Goal: Answer question/provide support: Share knowledge or assist other users

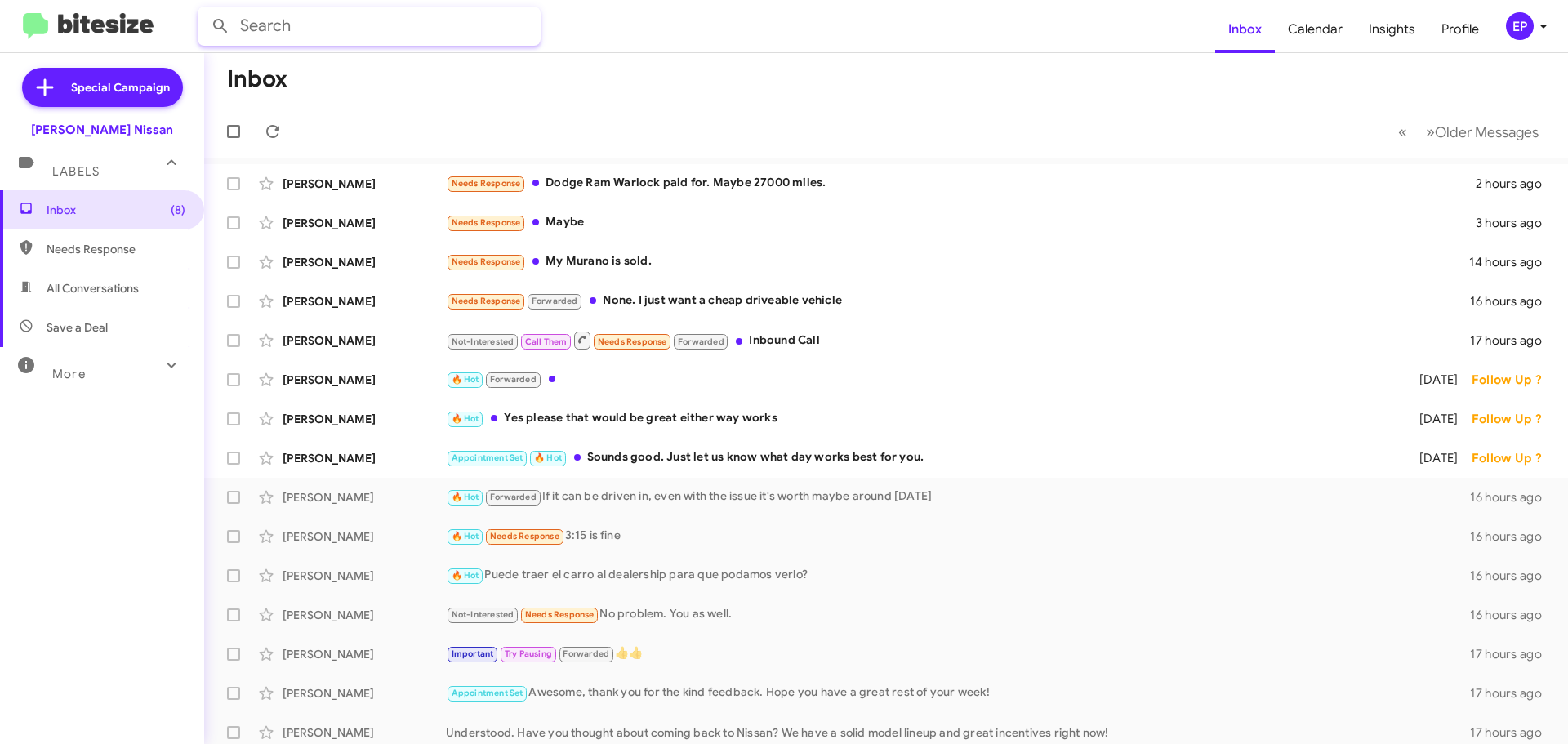
click at [347, 36] on input "text" at bounding box center [369, 25] width 343 height 39
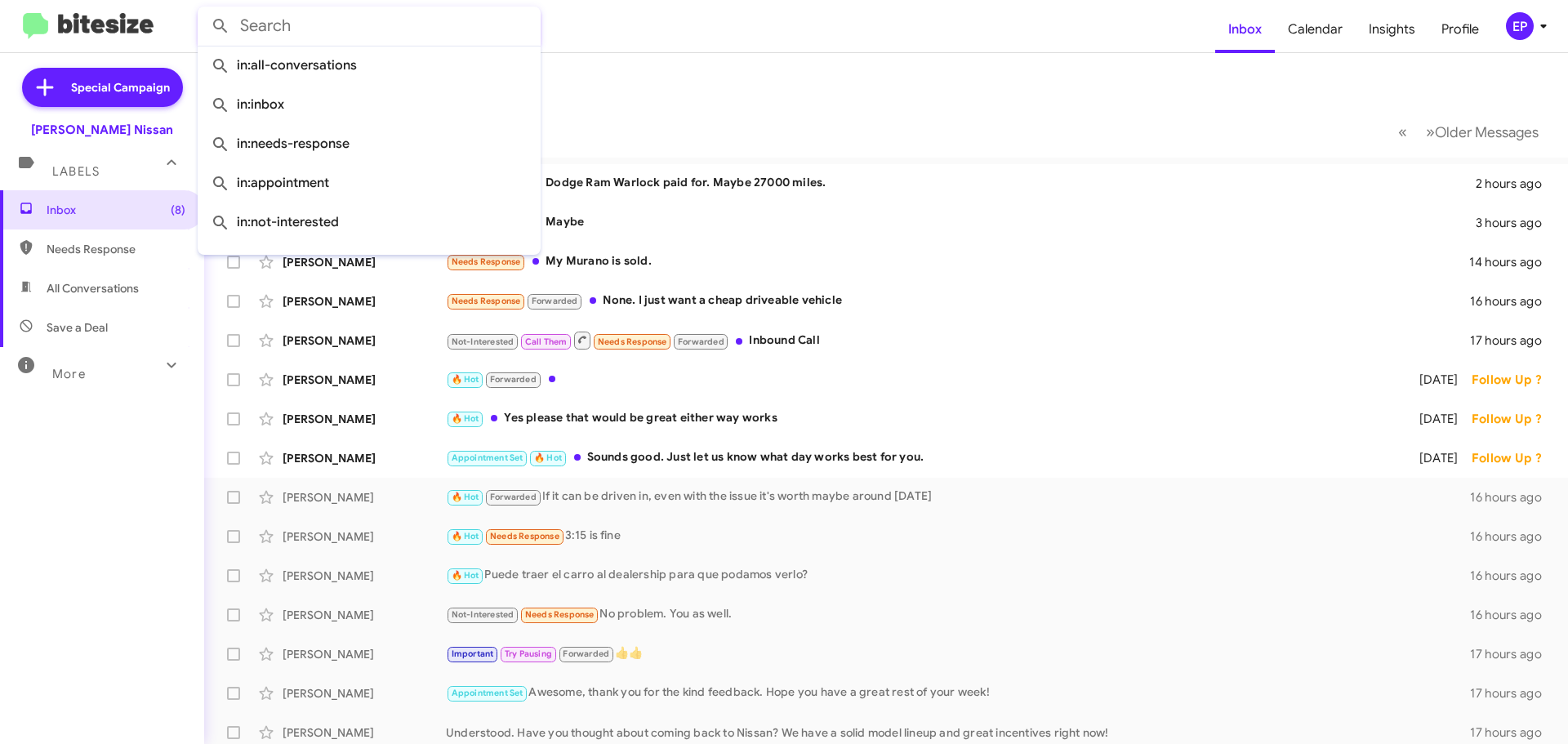
paste input "[PHONE_NUMBER]"
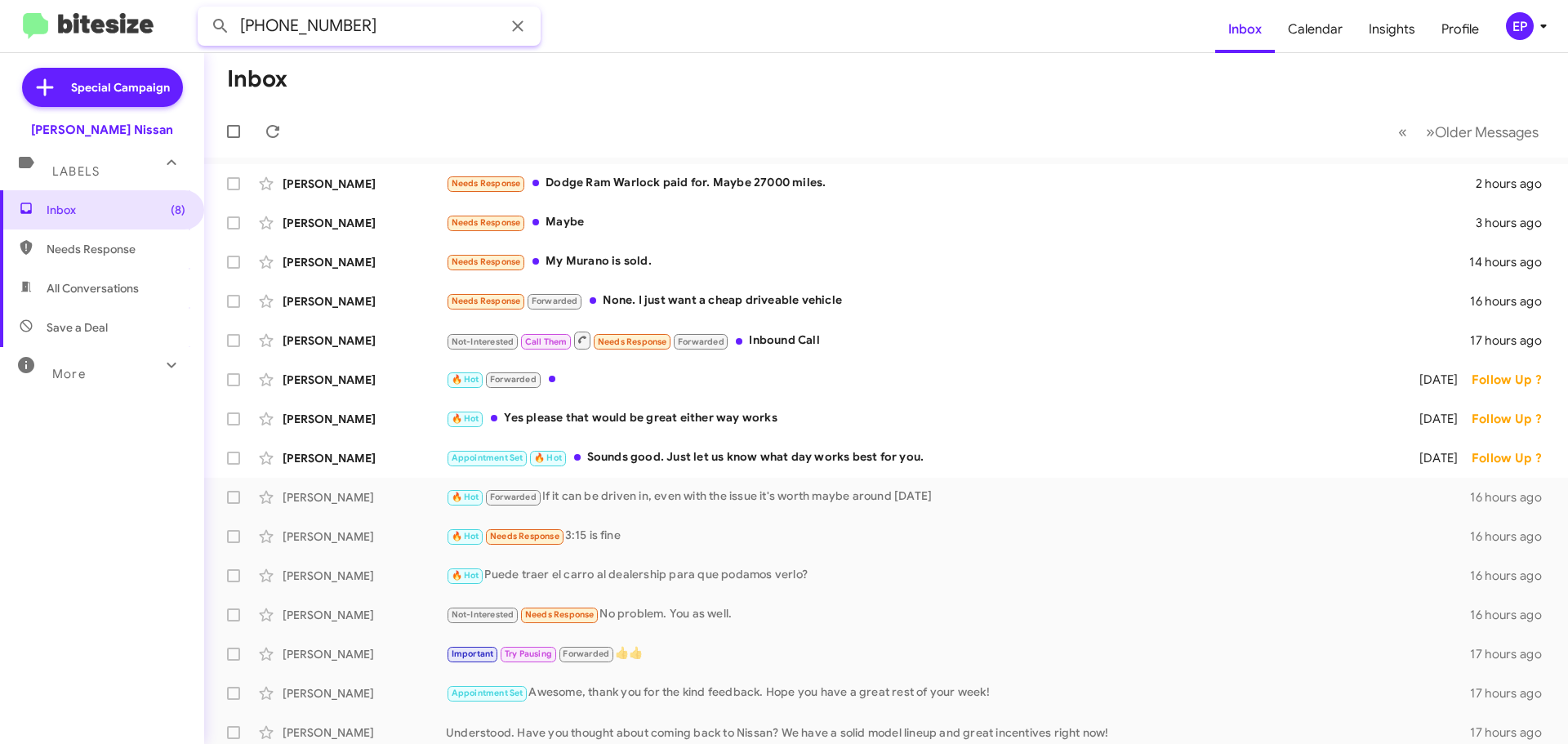
click at [204, 10] on button at bounding box center [220, 26] width 33 height 33
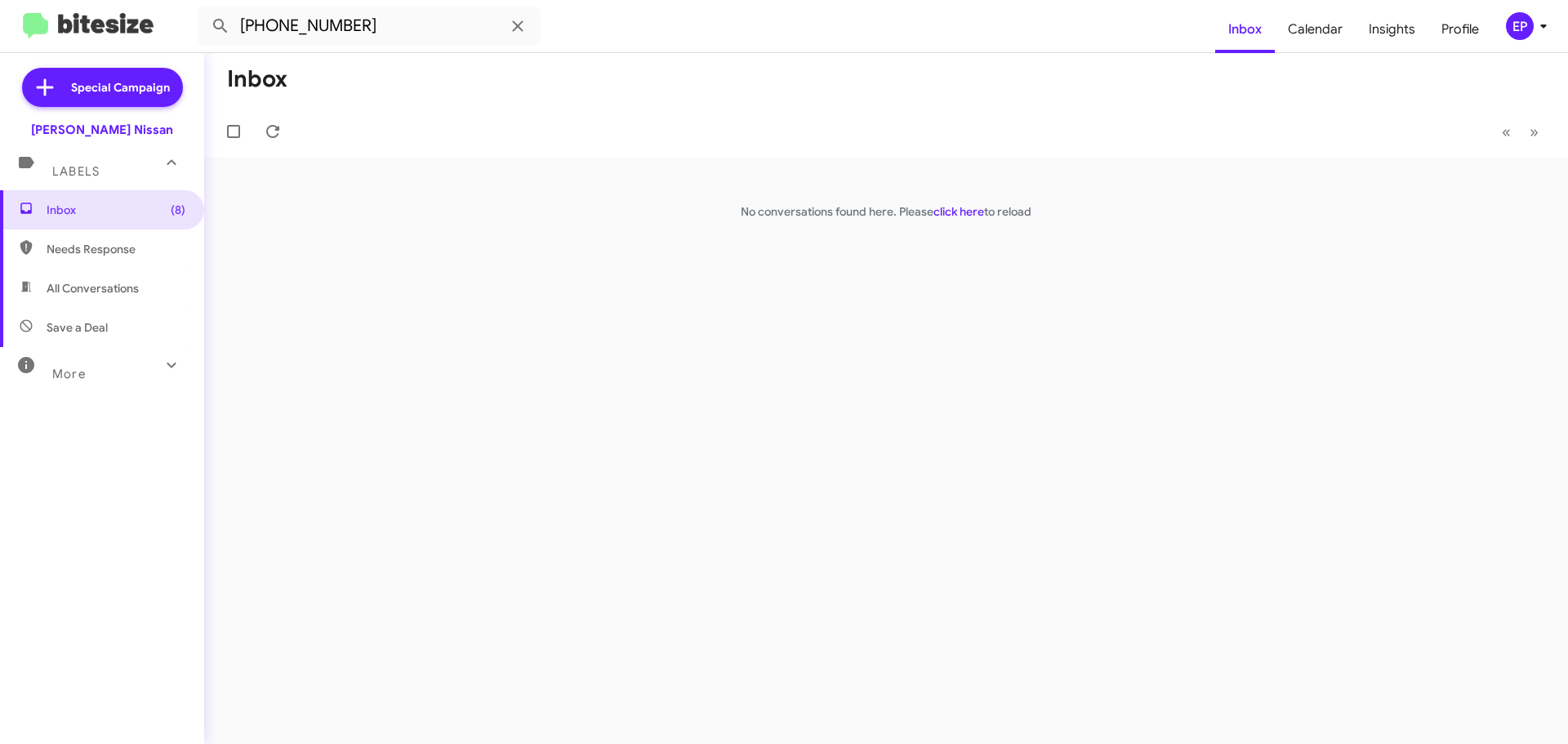
click at [89, 289] on span "All Conversations" at bounding box center [92, 289] width 92 height 16
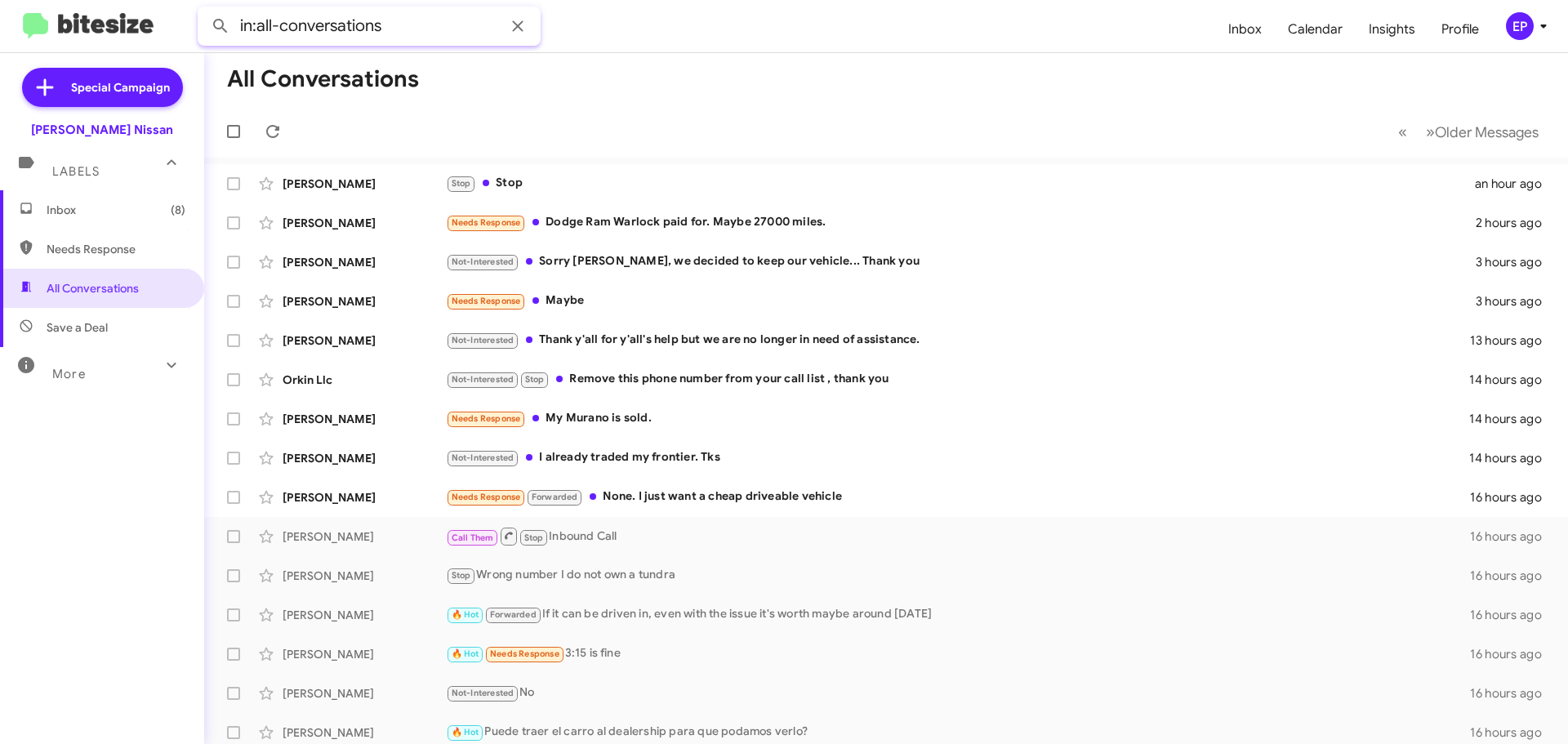
click at [397, 24] on input "in:all-conversations" at bounding box center [369, 25] width 343 height 39
paste input "[PHONE_NUMBER]"
type input "in:all-conversations [PHONE_NUMBER]"
click at [204, 10] on button at bounding box center [220, 26] width 33 height 33
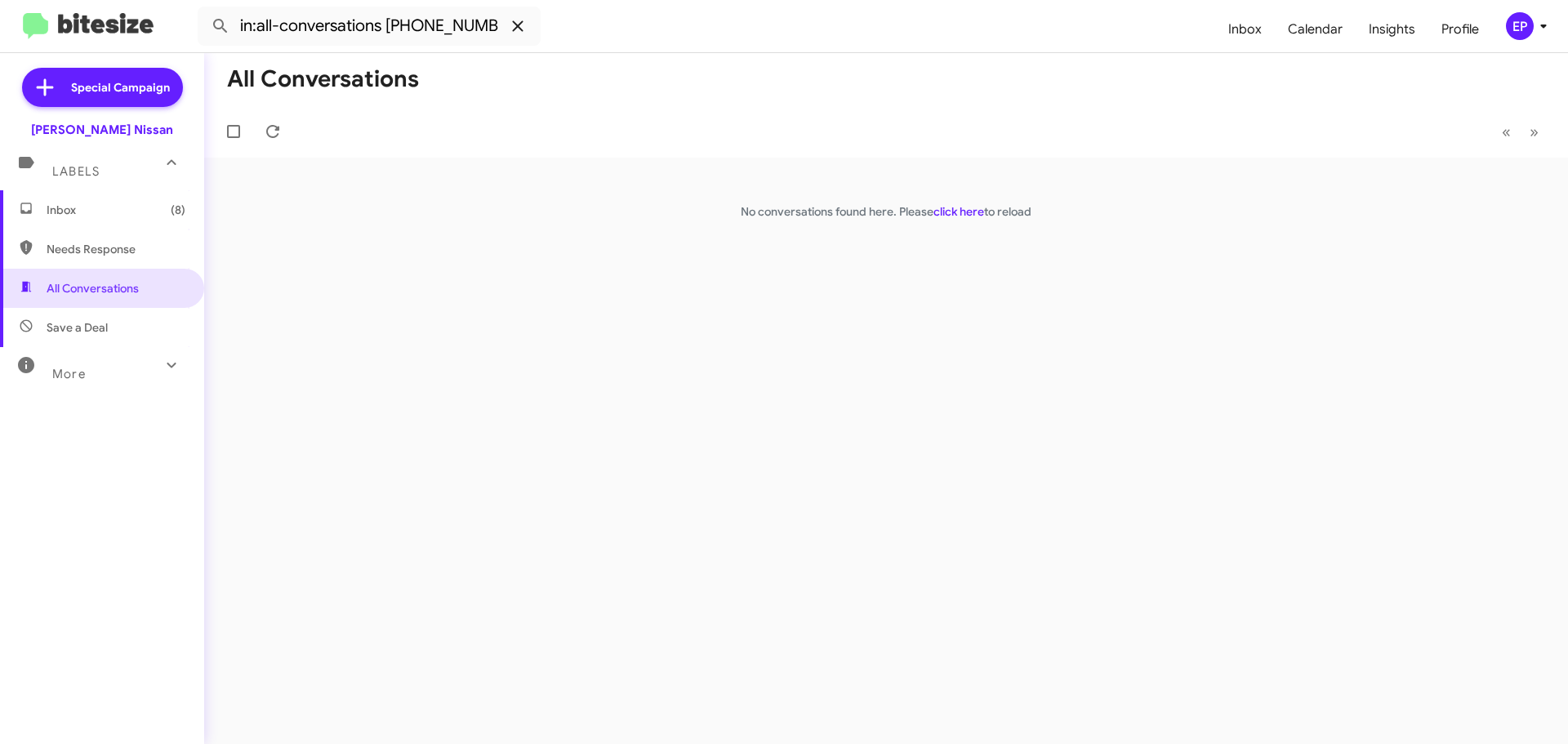
click at [520, 28] on icon at bounding box center [517, 25] width 11 height 11
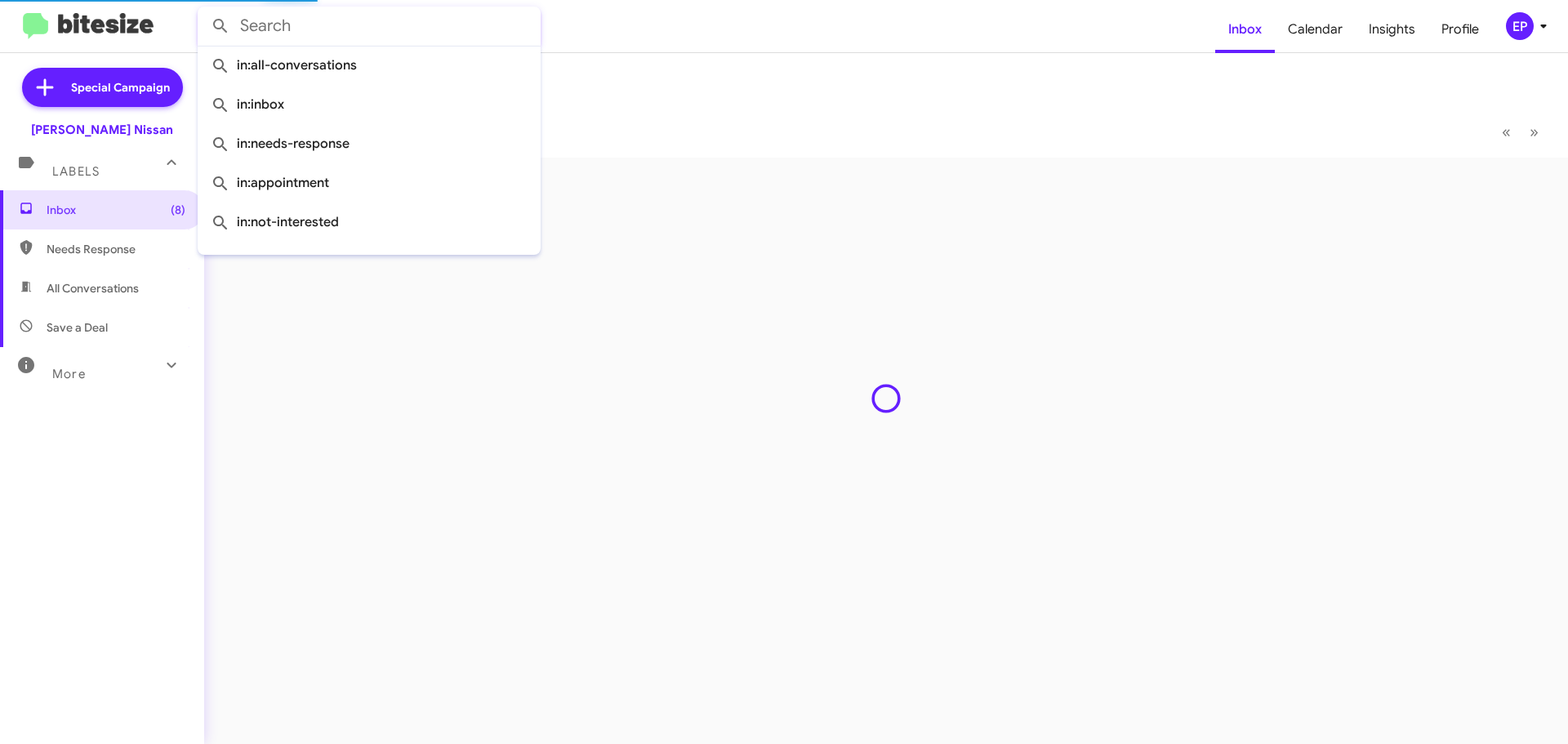
click at [76, 289] on span "All Conversations" at bounding box center [92, 289] width 92 height 16
type input "in:all-conversations"
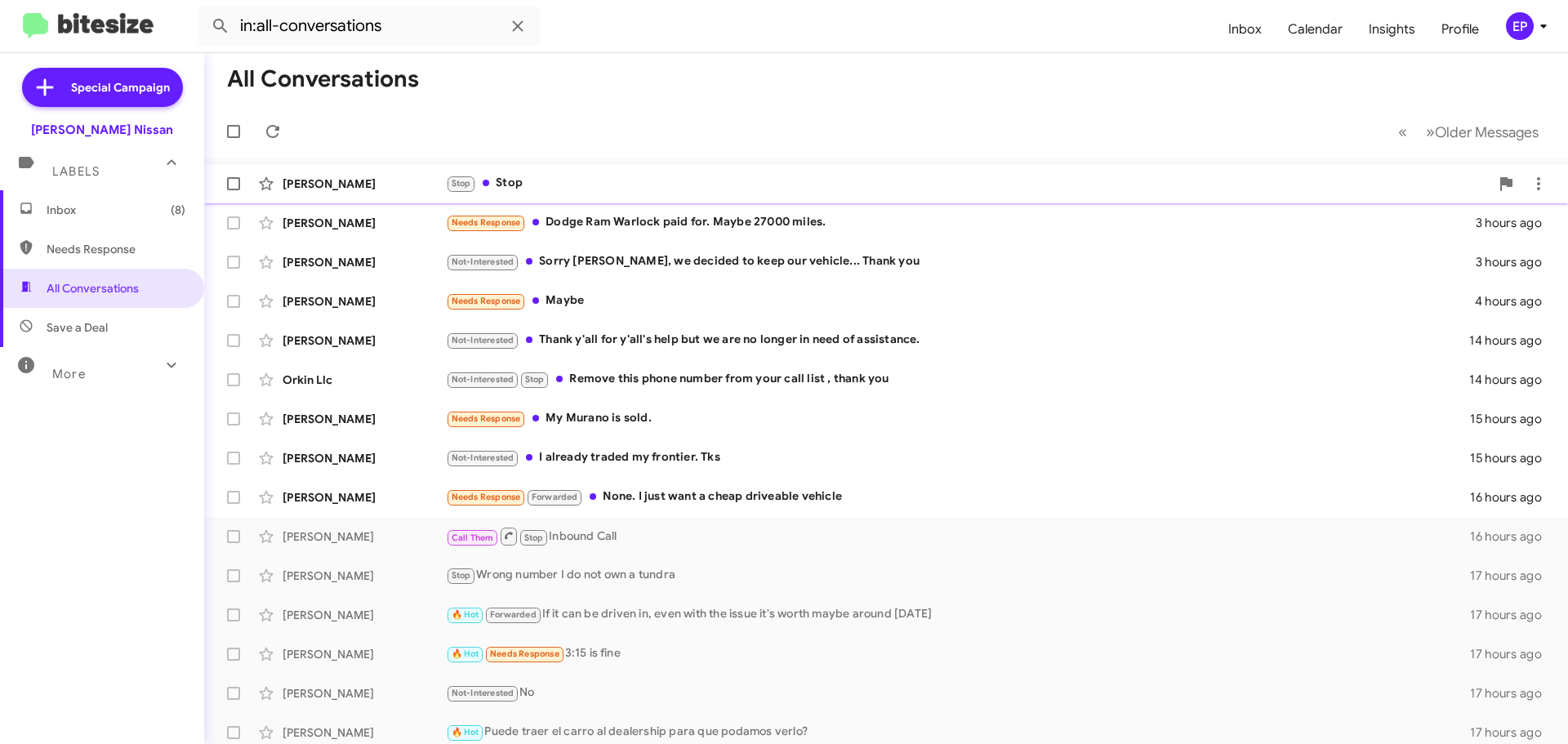
click at [564, 179] on div "Stop Stop" at bounding box center [968, 183] width 1044 height 19
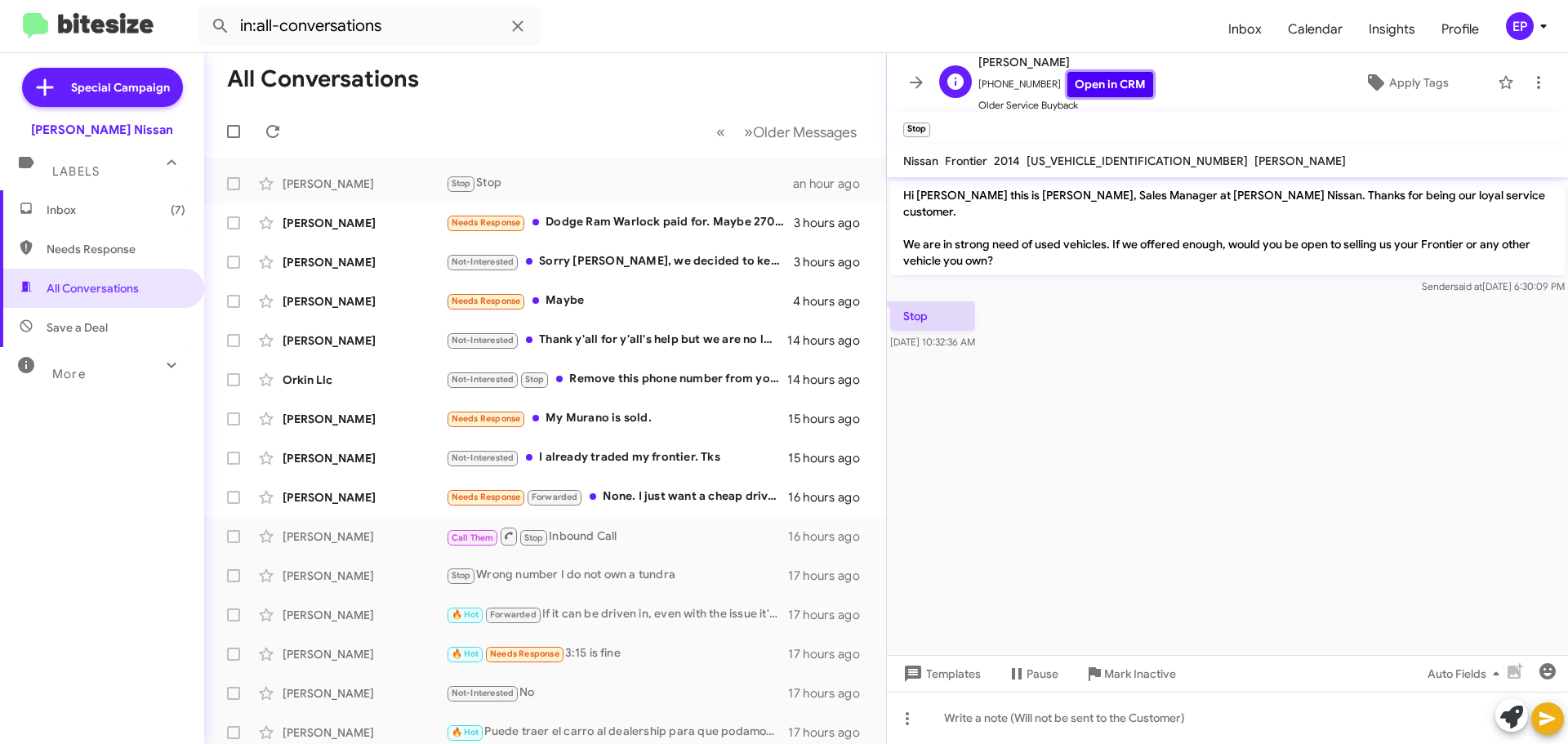
click at [1098, 87] on link "Open in CRM" at bounding box center [1110, 85] width 86 height 25
click at [918, 76] on icon at bounding box center [917, 83] width 20 height 20
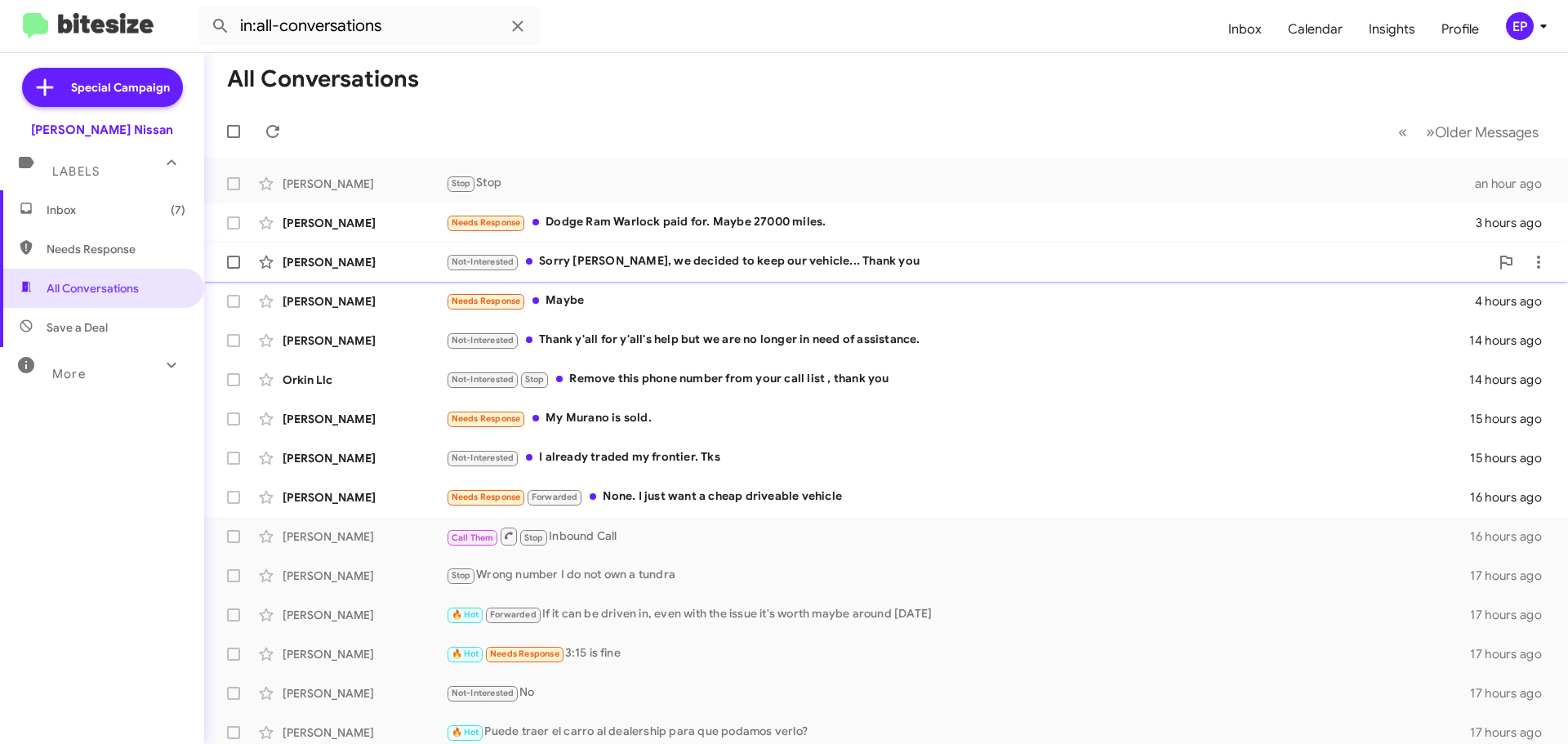
click at [633, 270] on div "Not-Interested Sorry [PERSON_NAME], we decided to keep our vehicle... Thank you" at bounding box center [968, 261] width 1044 height 19
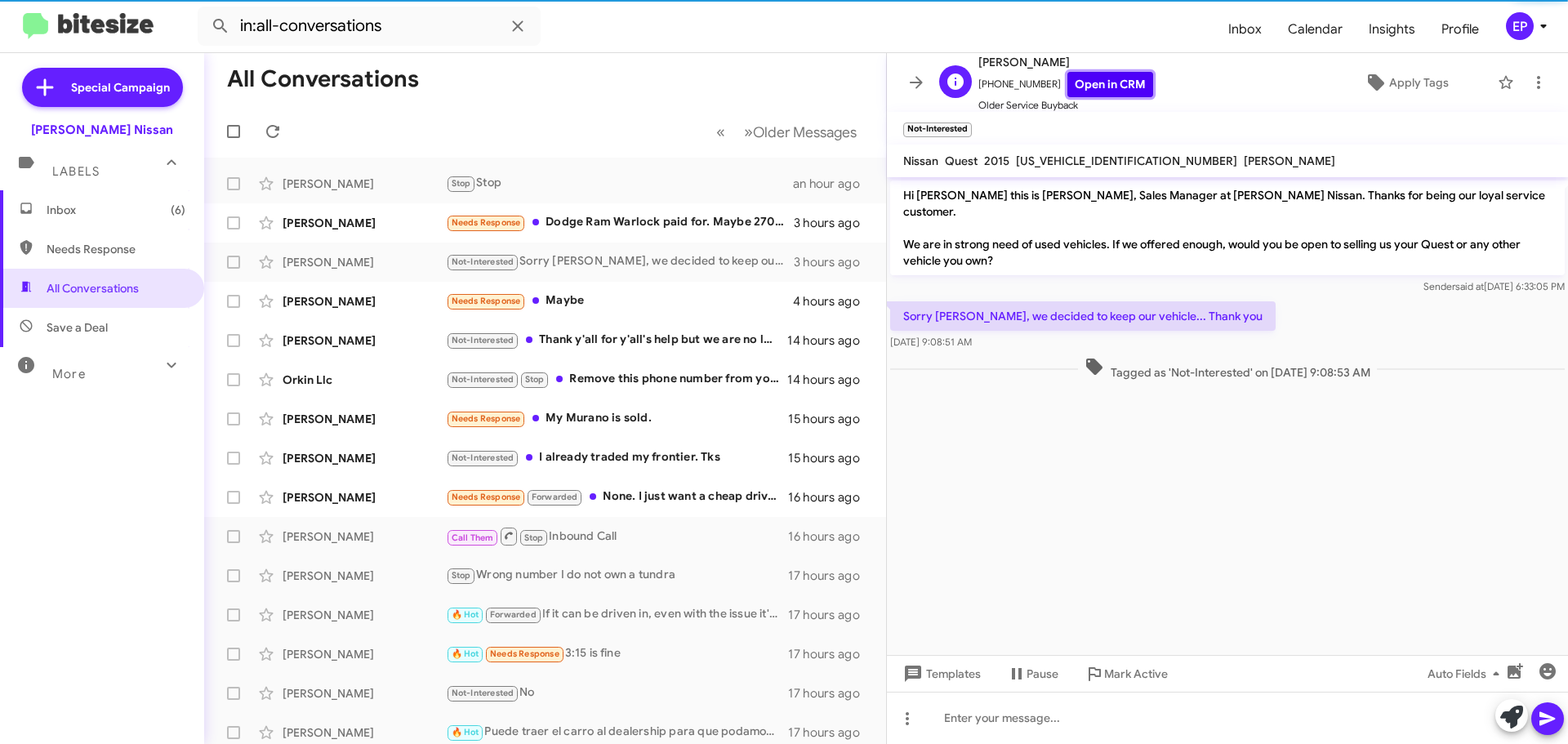
click at [1096, 84] on link "Open in CRM" at bounding box center [1110, 85] width 86 height 25
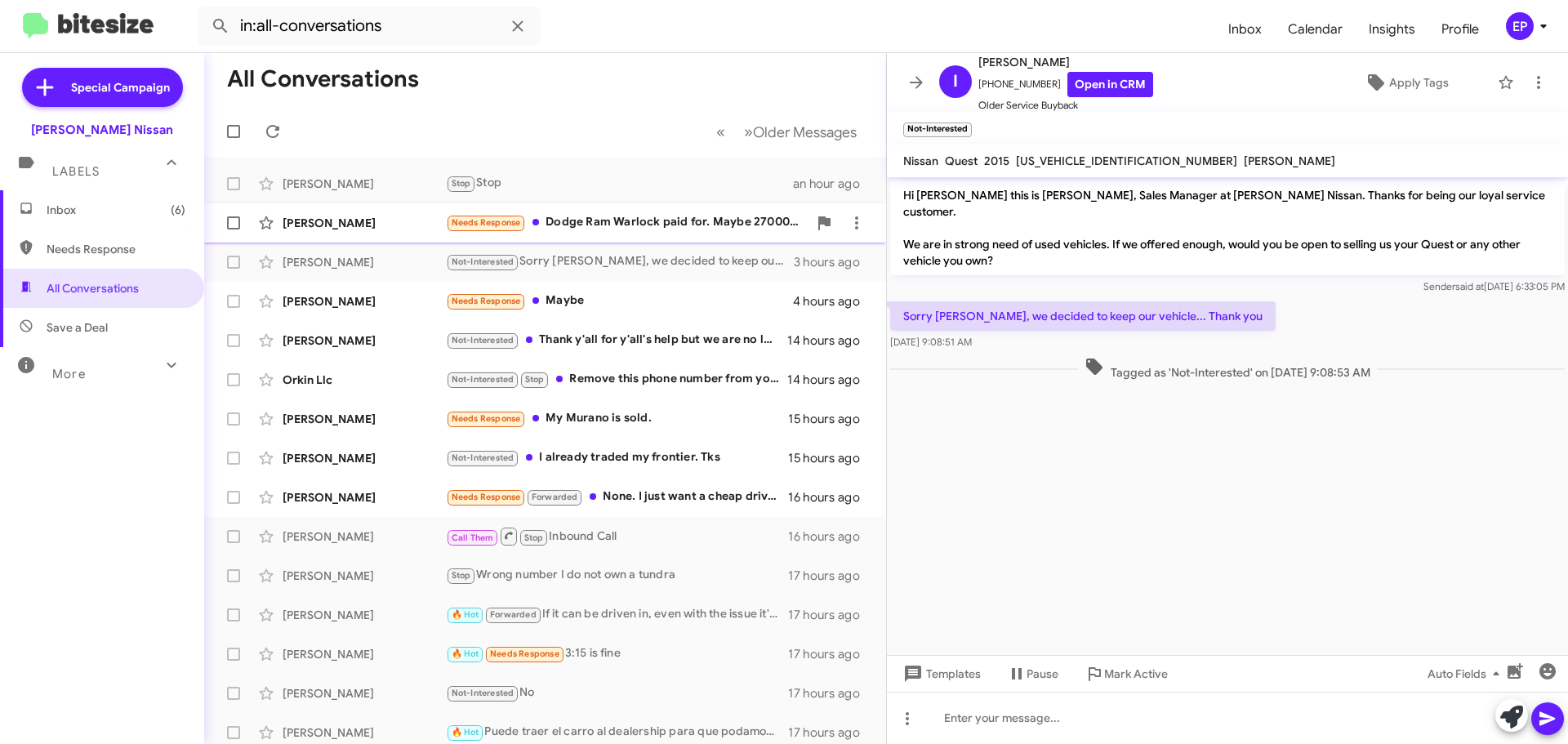
click at [586, 233] on div "[PERSON_NAME] Needs Response Dodge Ram Warlock paid for. Maybe 27000 miles. 3 h…" at bounding box center [545, 223] width 656 height 33
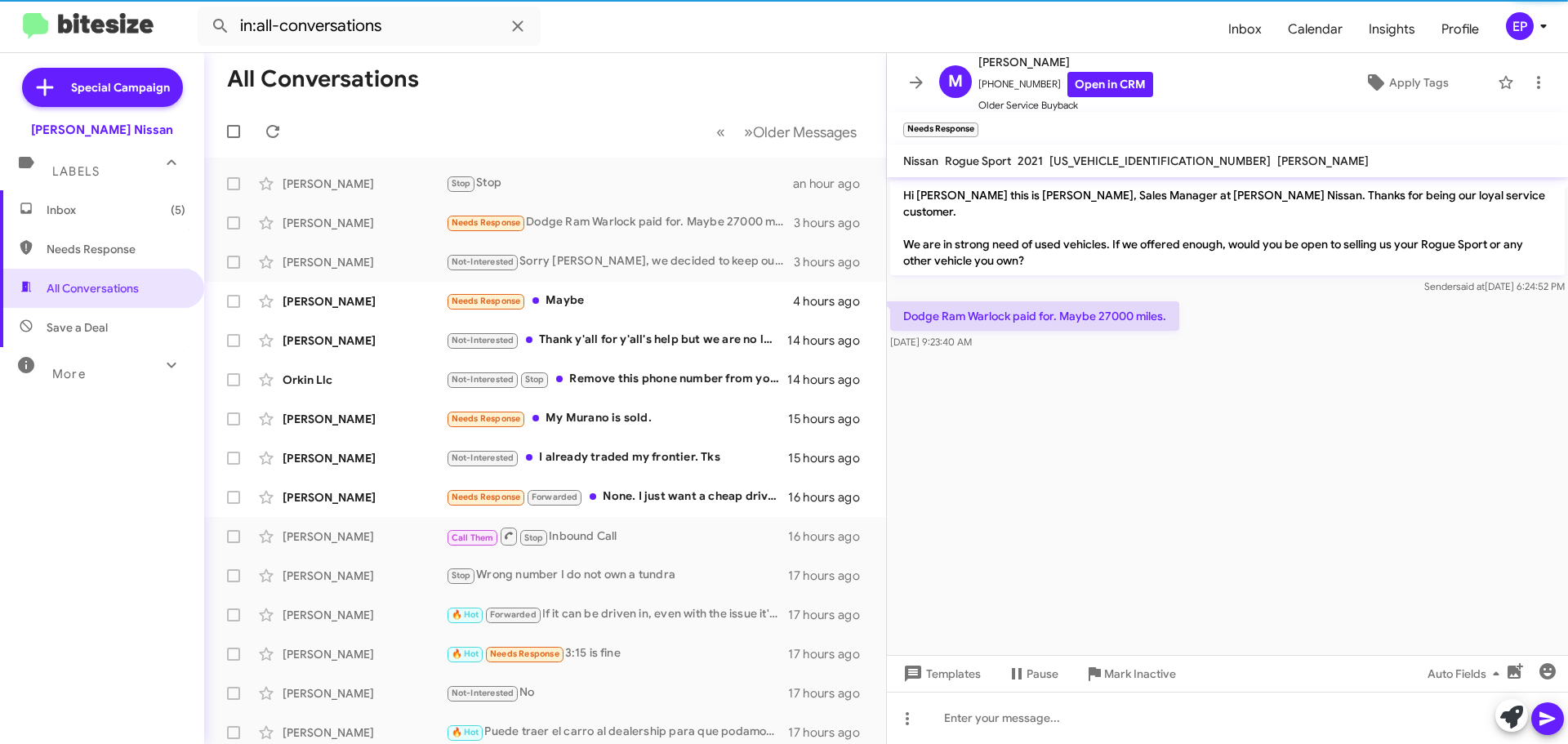
click at [1129, 446] on cdk-virtual-scroll-viewport "Hi [PERSON_NAME] this is [PERSON_NAME], Sales Manager at [PERSON_NAME] Nissan. …" at bounding box center [1227, 416] width 681 height 478
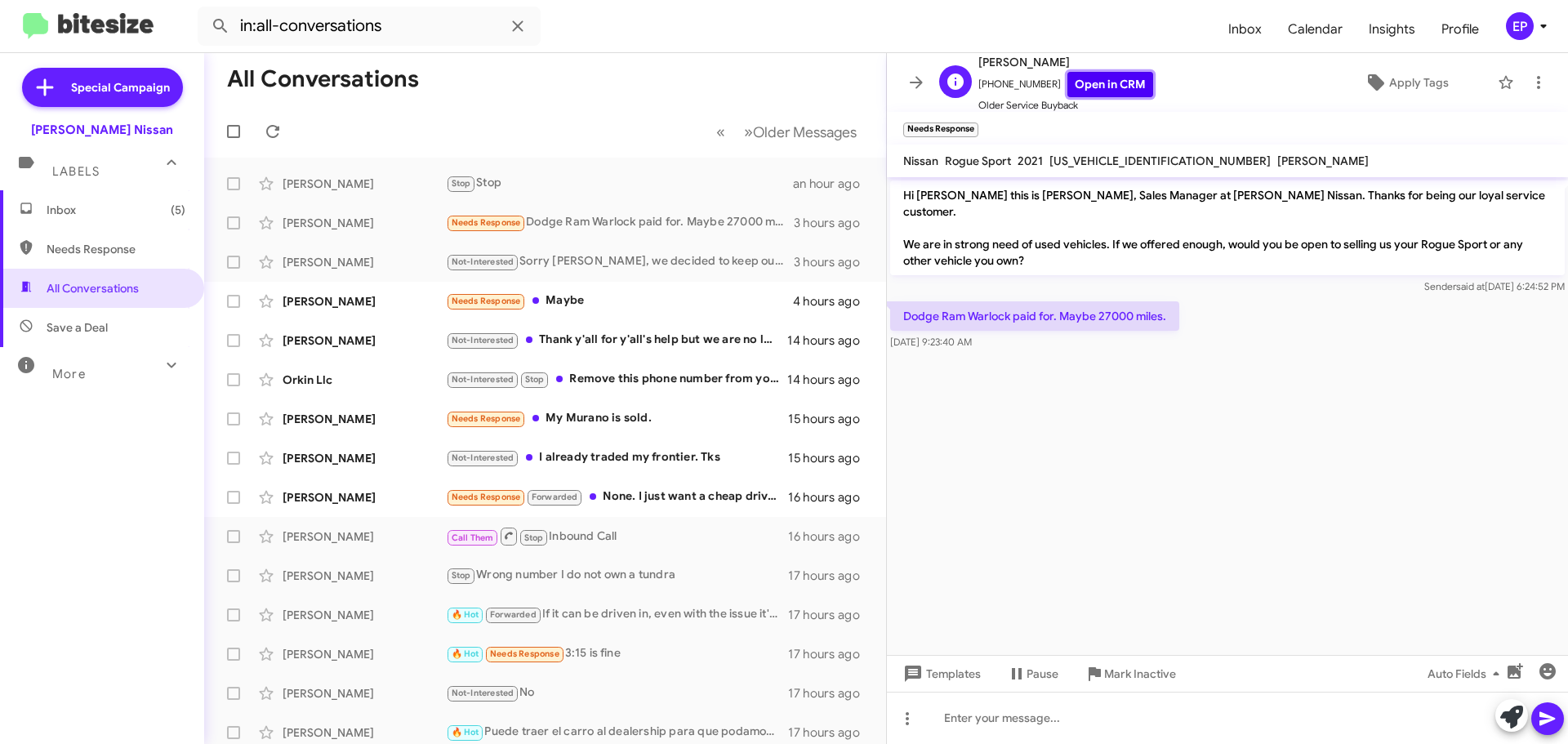
click at [1082, 78] on link "Open in CRM" at bounding box center [1110, 85] width 86 height 25
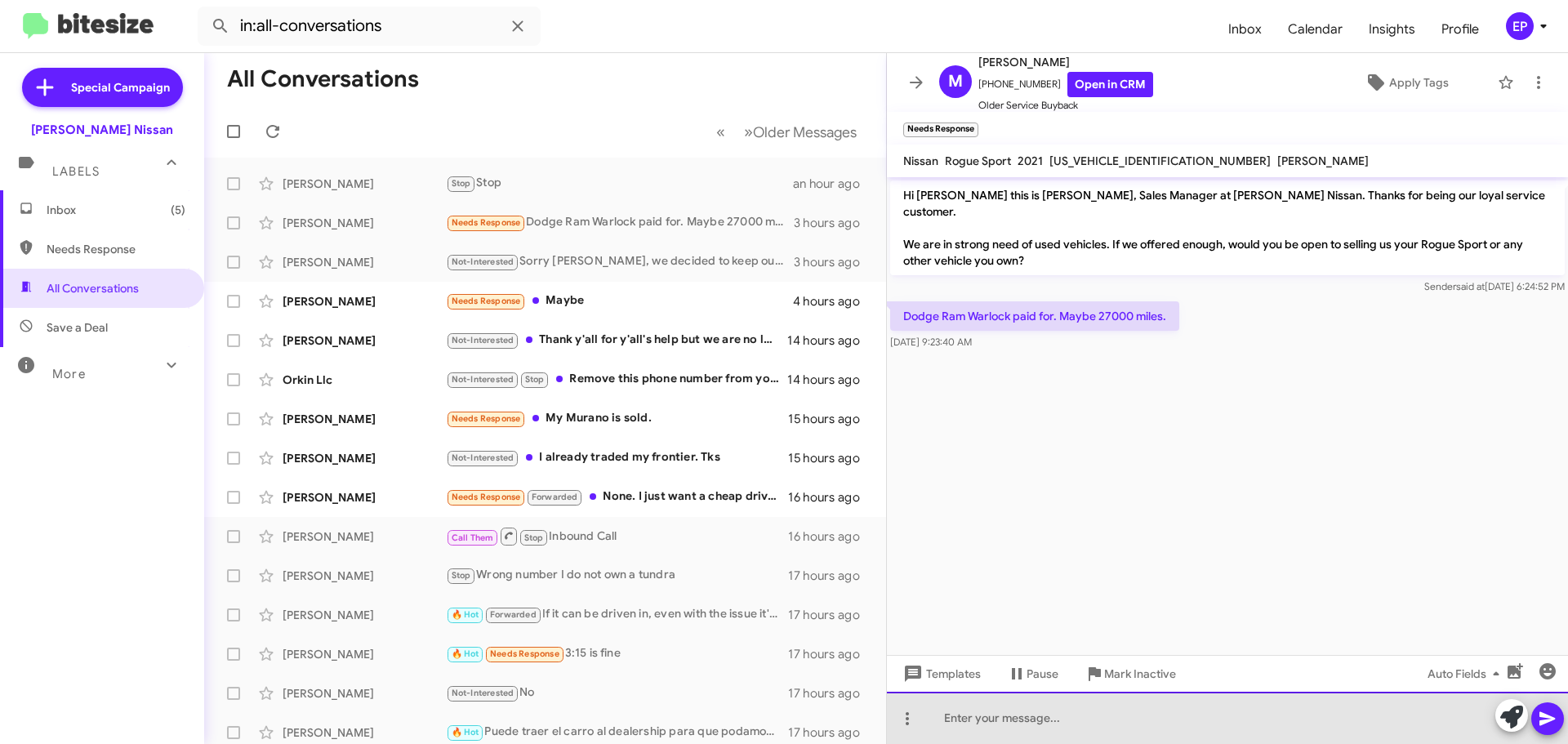
click at [1056, 720] on div at bounding box center [1227, 718] width 681 height 52
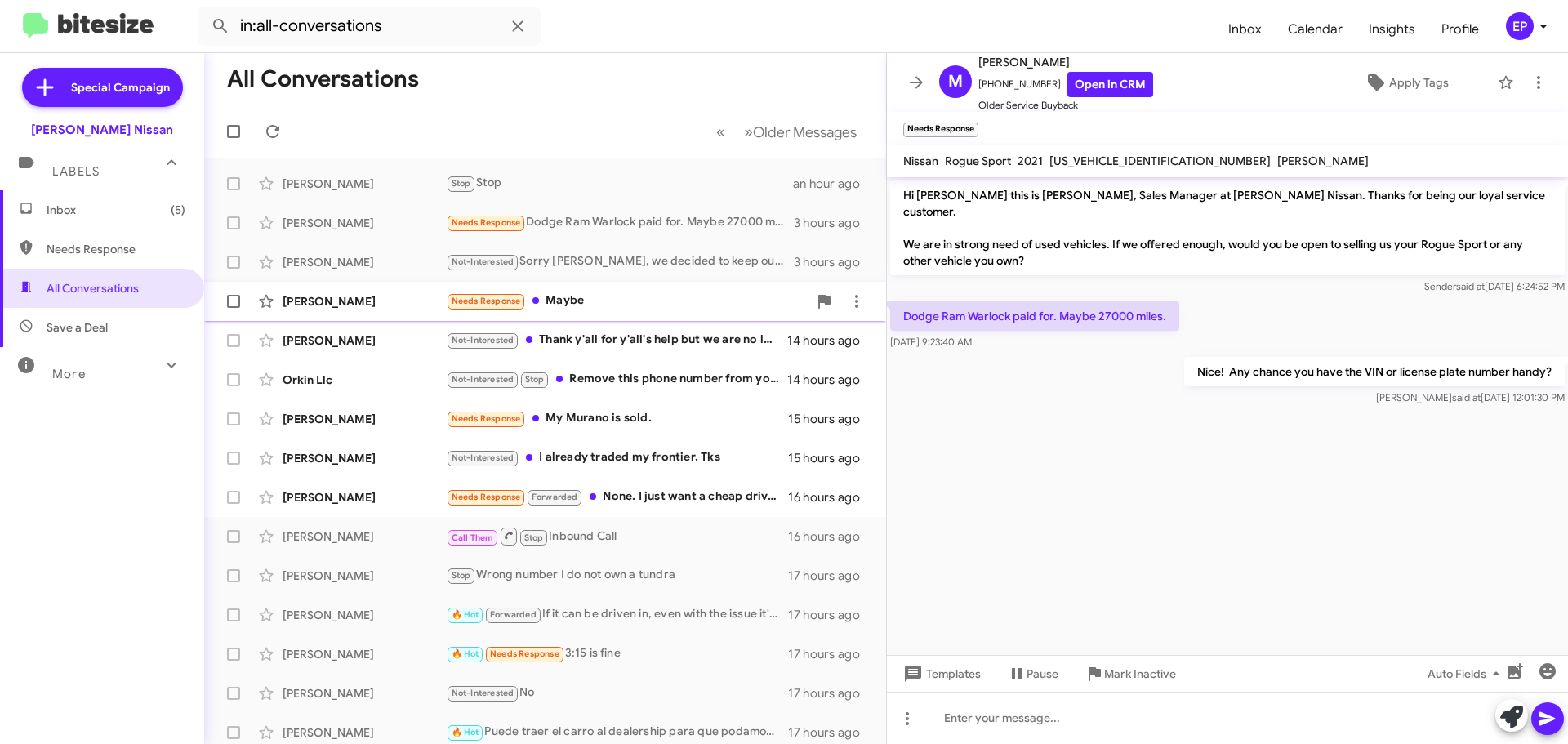
click at [584, 311] on div "Needs Response Maybe" at bounding box center [626, 301] width 361 height 19
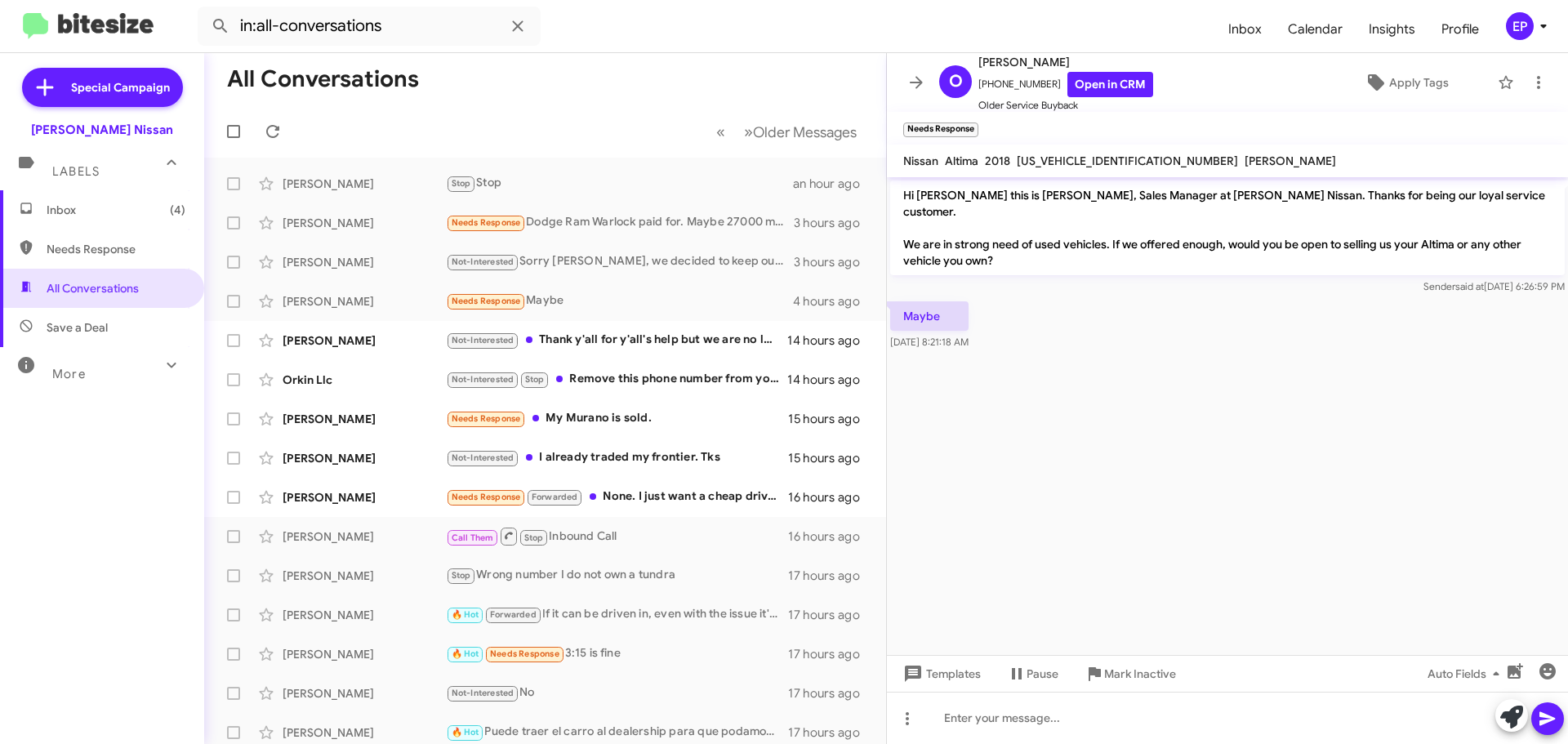
click at [1205, 375] on cdk-virtual-scroll-viewport "Hi [PERSON_NAME] this is [PERSON_NAME], Sales Manager at [PERSON_NAME] Nissan. …" at bounding box center [1227, 416] width 681 height 478
click at [1114, 67] on span "[PERSON_NAME]" at bounding box center [1066, 62] width 175 height 20
click at [1112, 80] on link "Open in CRM" at bounding box center [1110, 85] width 86 height 25
click at [1041, 411] on cdk-virtual-scroll-viewport "Hi [PERSON_NAME] this is [PERSON_NAME], Sales Manager at [PERSON_NAME] Nissan. …" at bounding box center [1227, 416] width 681 height 478
click at [1199, 348] on cdk-virtual-scroll-viewport "Hi [PERSON_NAME] this is [PERSON_NAME], Sales Manager at [PERSON_NAME] Nissan. …" at bounding box center [1227, 416] width 681 height 478
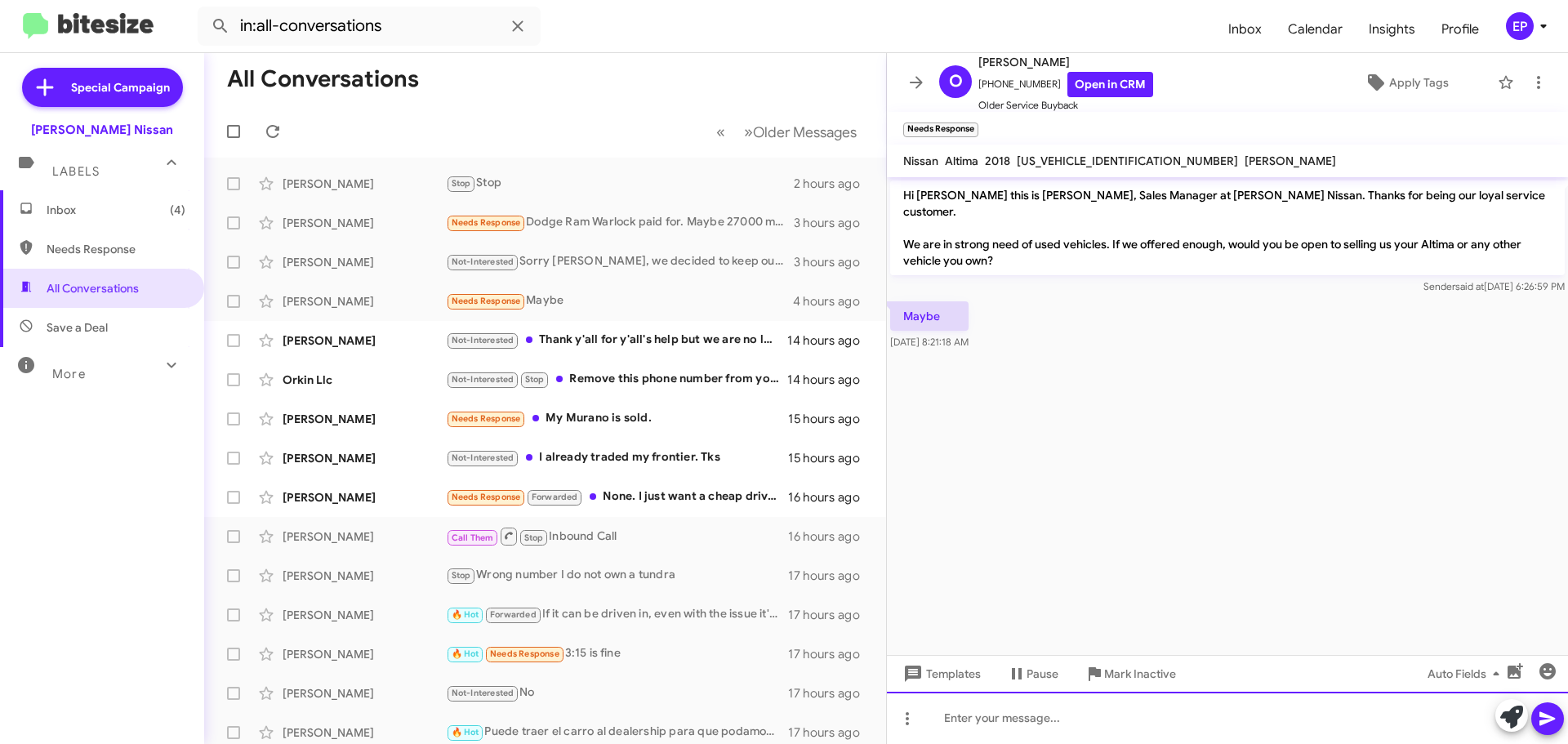
click at [1085, 726] on div at bounding box center [1227, 718] width 681 height 52
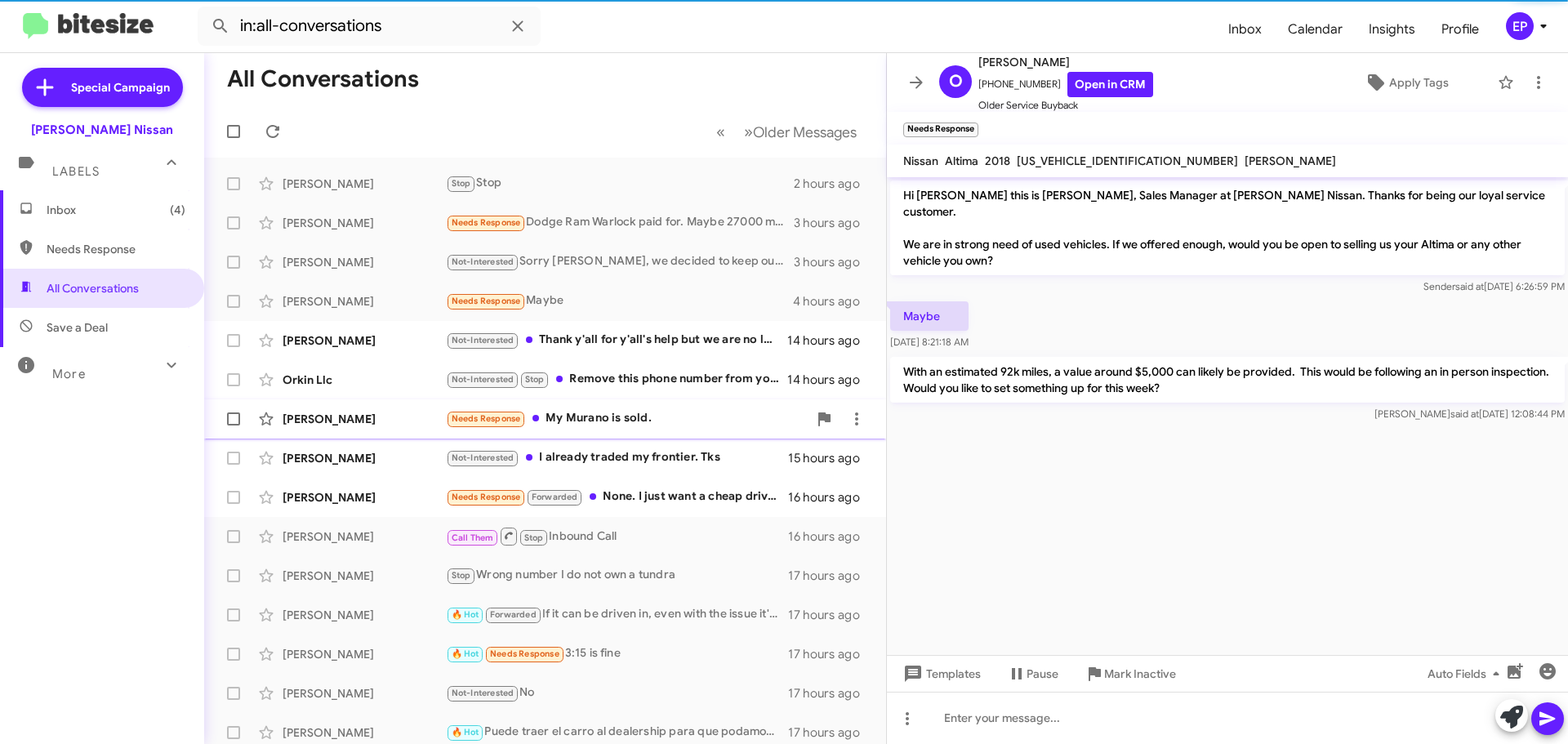
click at [611, 413] on div "Needs Response My Murano is sold." at bounding box center [626, 418] width 361 height 19
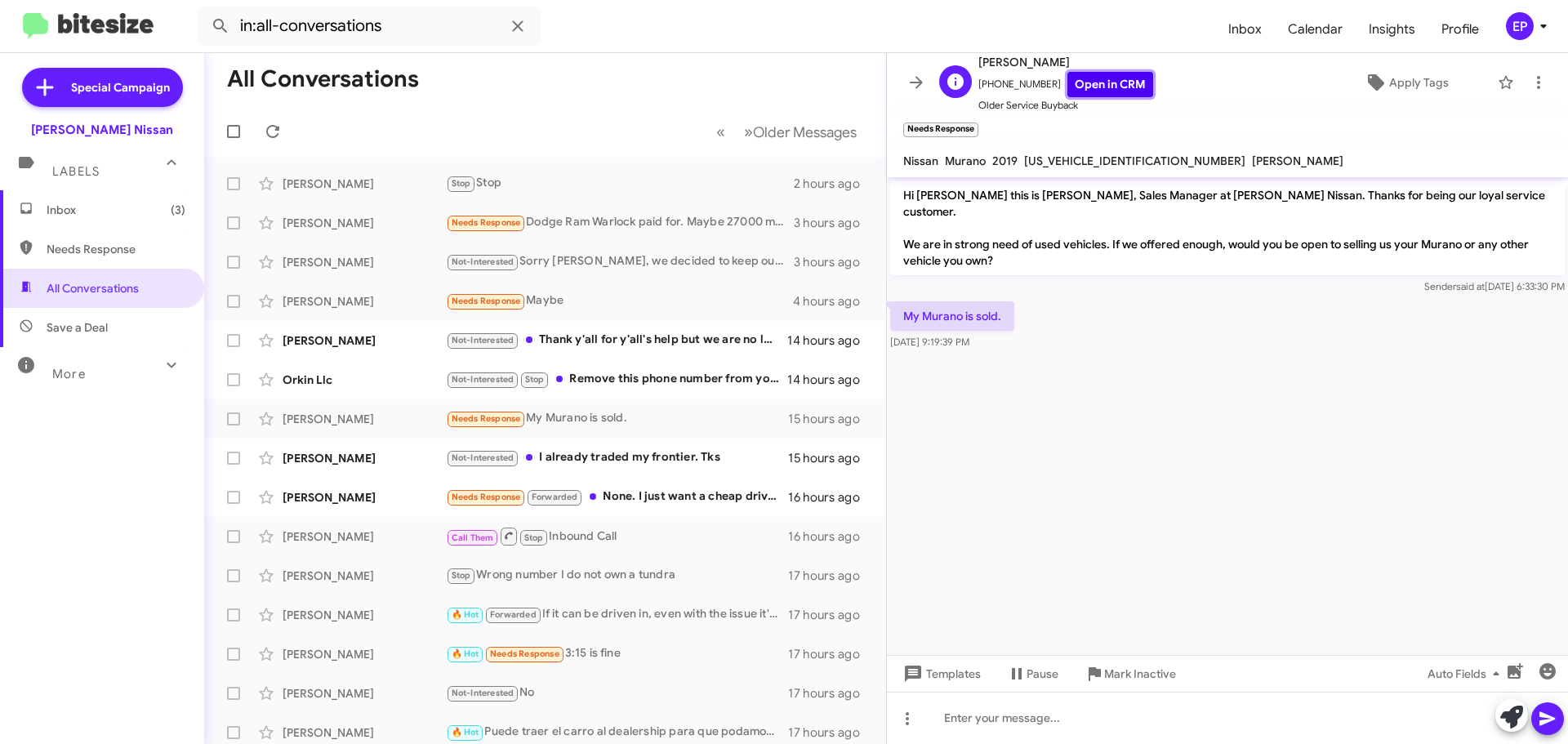
click at [1109, 89] on link "Open in CRM" at bounding box center [1110, 85] width 86 height 25
drag, startPoint x: 1064, startPoint y: 315, endPoint x: 1065, endPoint y: 301, distance: 14.0
click at [1065, 314] on div "My Murano is sold. [DATE] 9:19:39 PM" at bounding box center [1227, 325] width 681 height 56
click at [1013, 432] on cdk-virtual-scroll-viewport "Hi [PERSON_NAME] this is [PERSON_NAME], Sales Manager at [PERSON_NAME] Nissan. …" at bounding box center [1227, 416] width 681 height 478
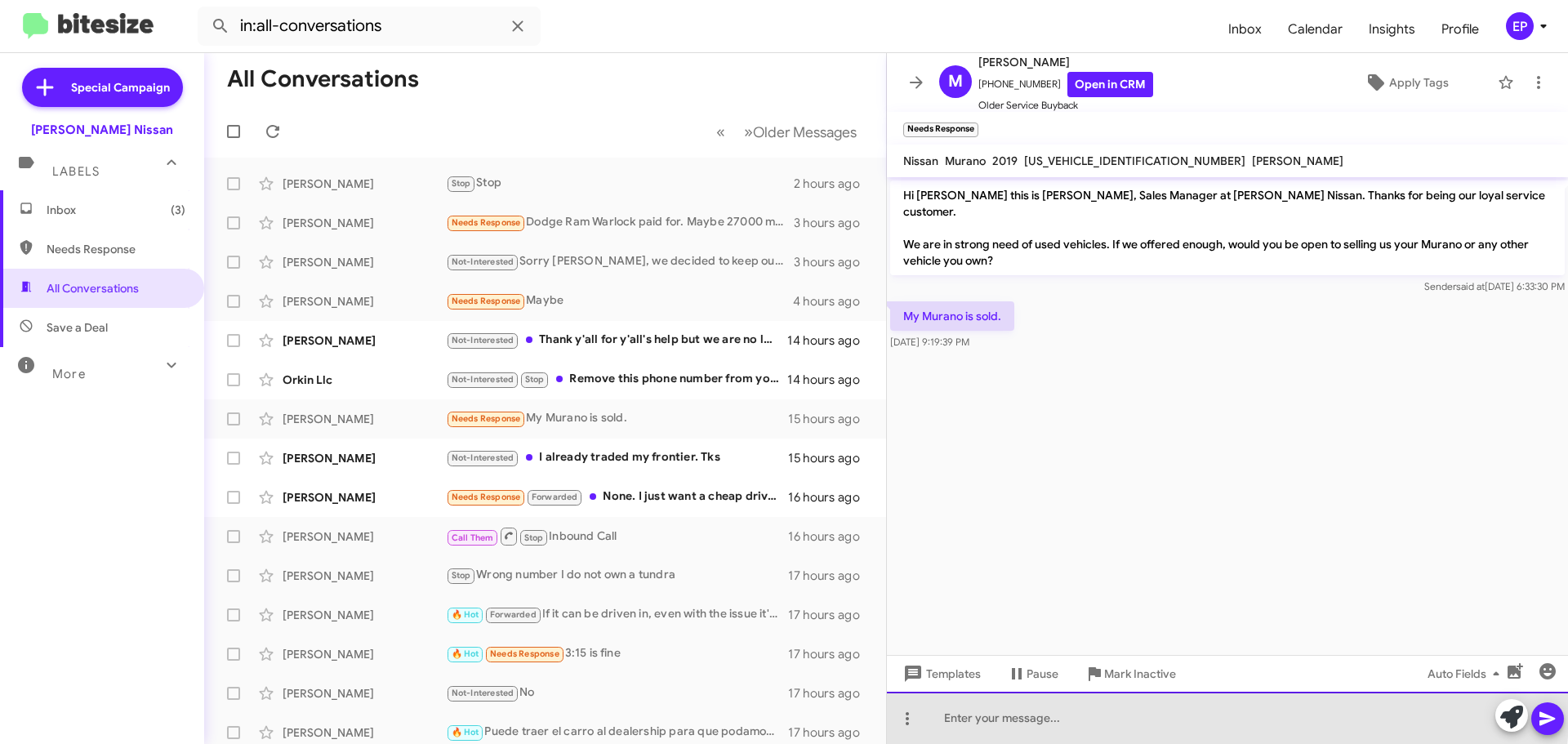
click at [1080, 709] on div at bounding box center [1227, 718] width 681 height 52
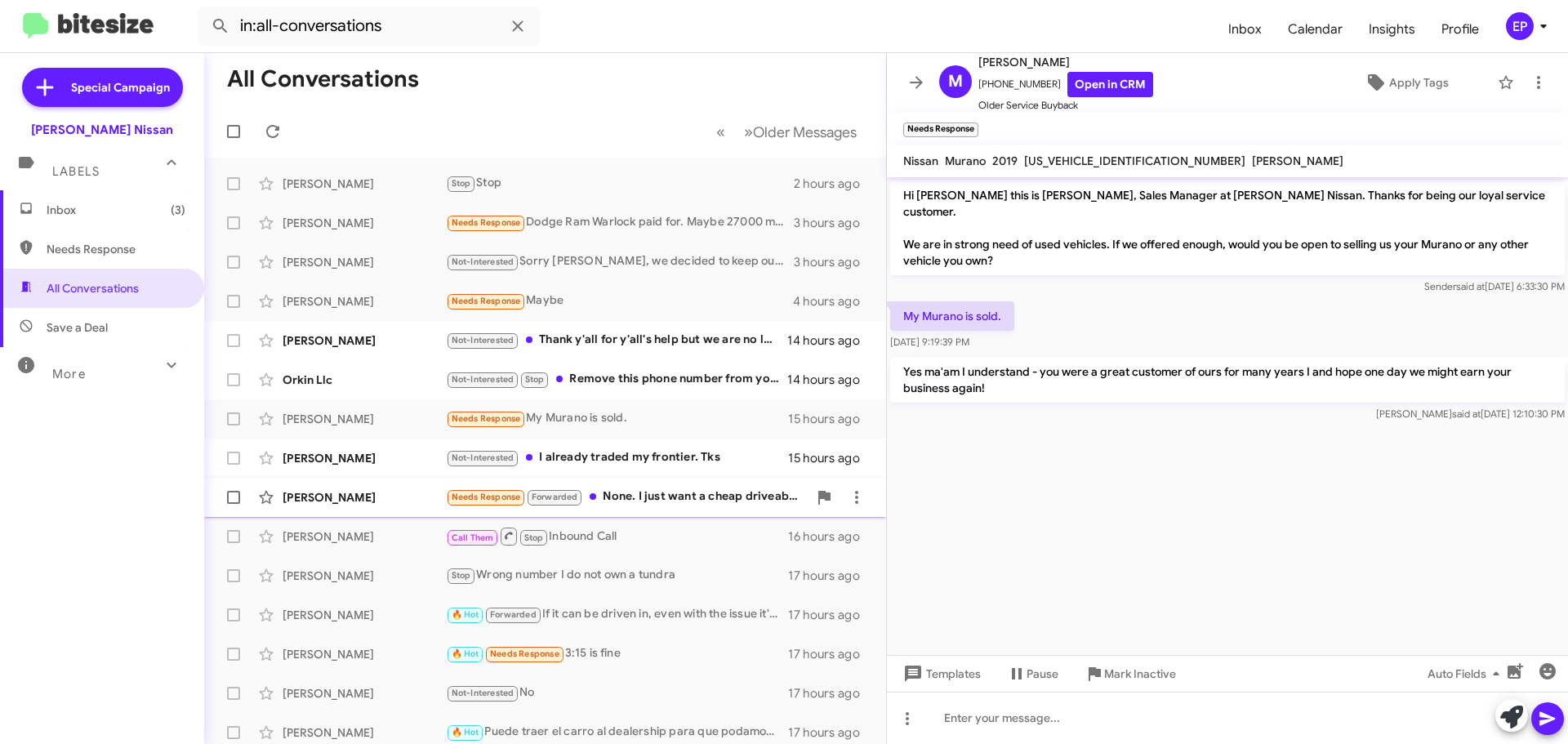
click at [707, 495] on div "Needs Response Forwarded None. I just want a cheap driveable vehicle" at bounding box center [626, 496] width 361 height 19
